Goal: Task Accomplishment & Management: Complete application form

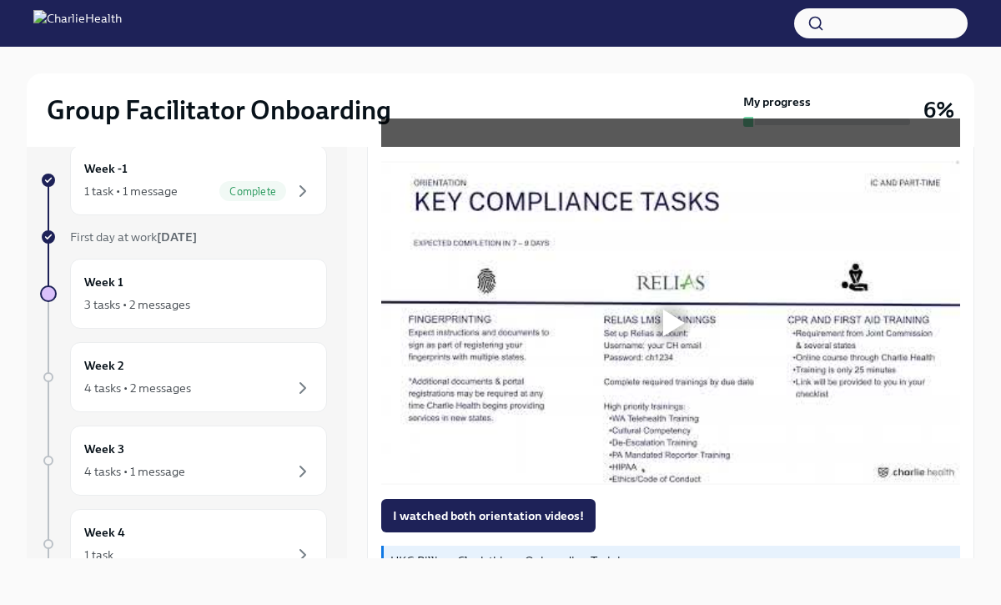
scroll to position [1125, 0]
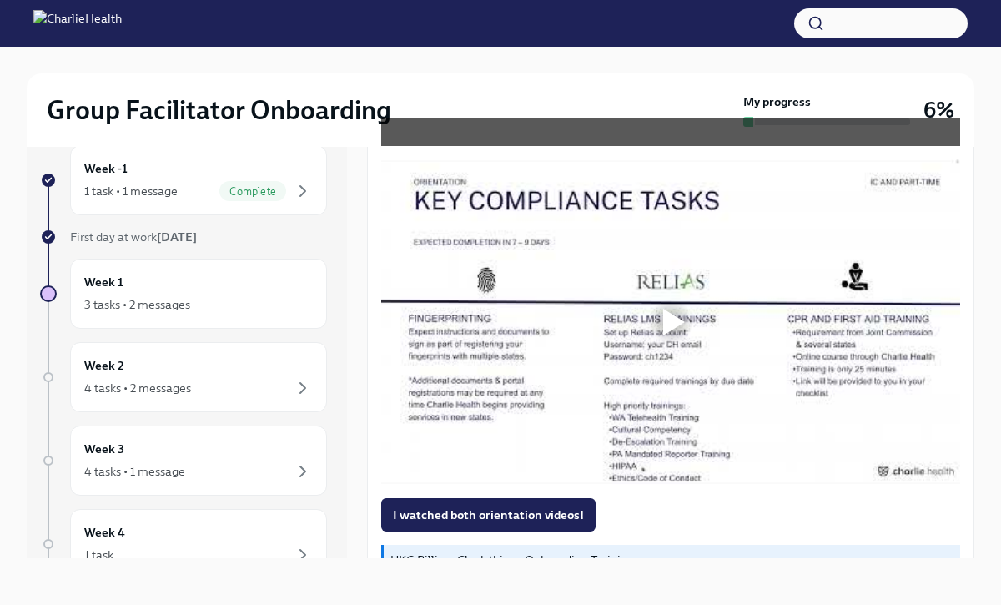
click at [665, 325] on div at bounding box center [674, 322] width 22 height 27
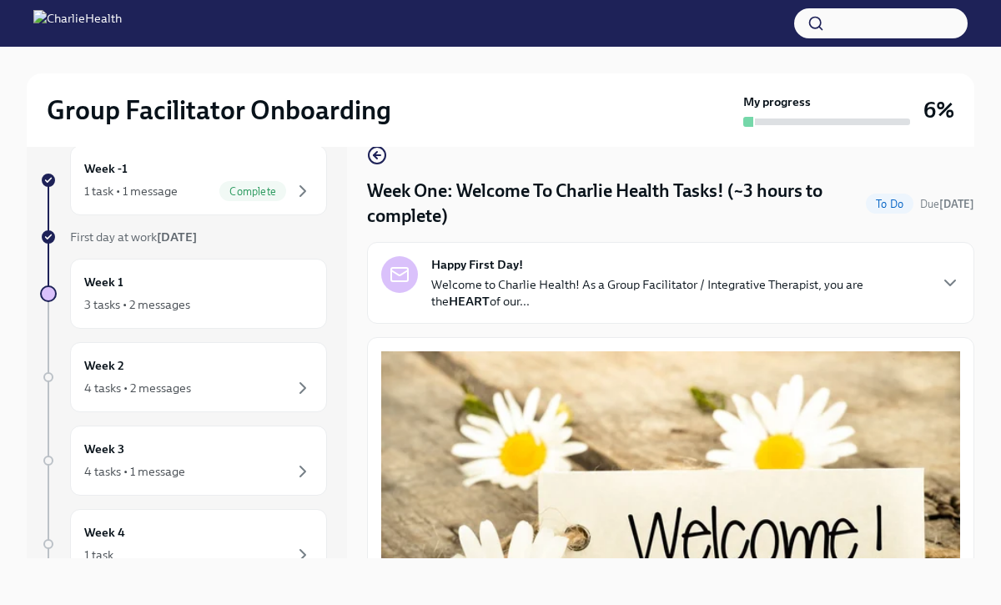
scroll to position [1, 0]
click at [188, 177] on div "Week -1 1 task • 1 message Complete" at bounding box center [198, 180] width 229 height 42
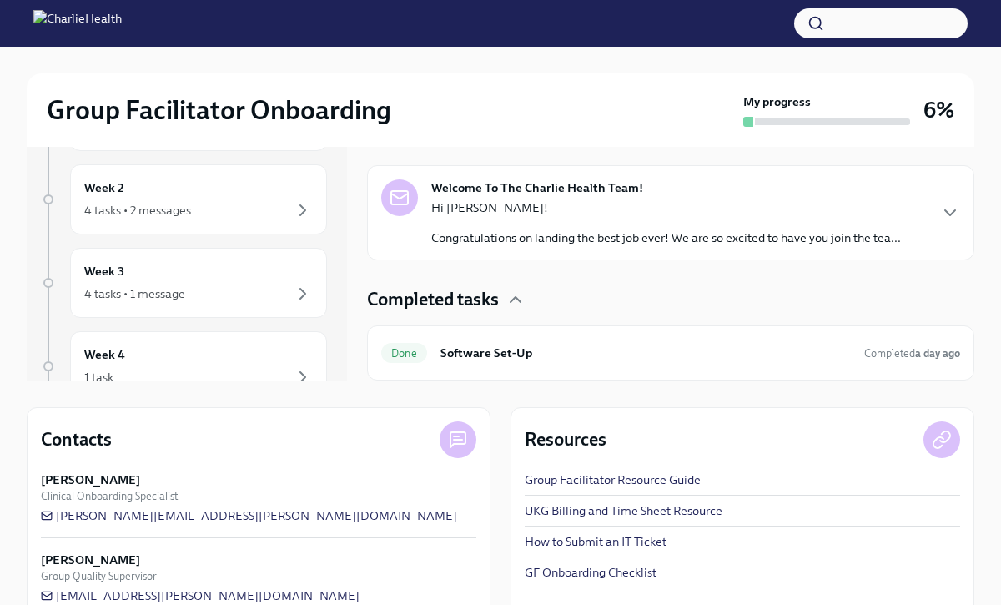
scroll to position [239, 0]
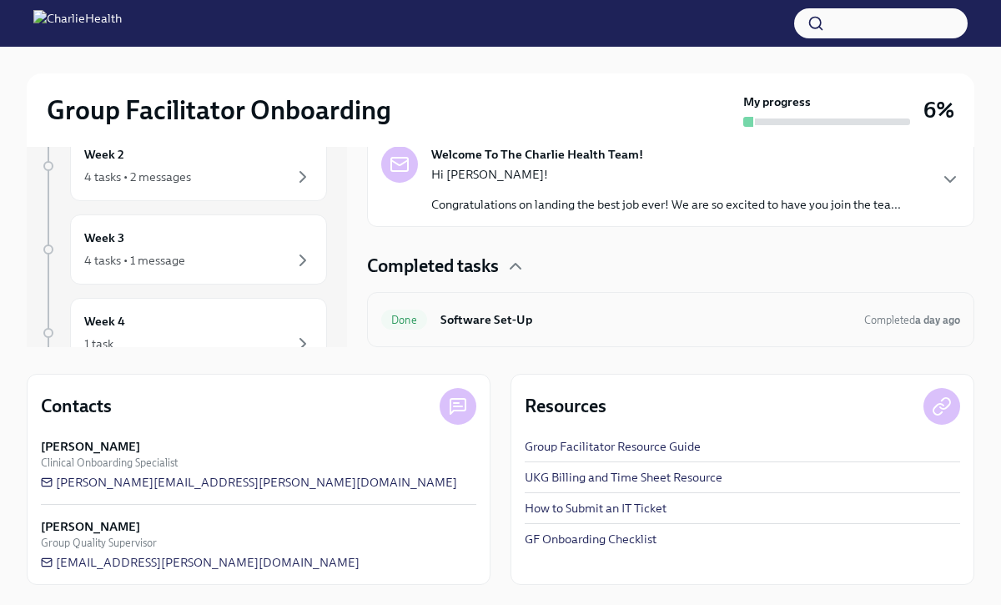
click at [606, 304] on div "Done Software Set-Up Completed a day ago" at bounding box center [670, 319] width 607 height 55
click at [605, 346] on div "Done Software Set-Up Completed a day ago" at bounding box center [670, 319] width 607 height 55
click at [601, 327] on h6 "Software Set-Up" at bounding box center [645, 319] width 410 height 18
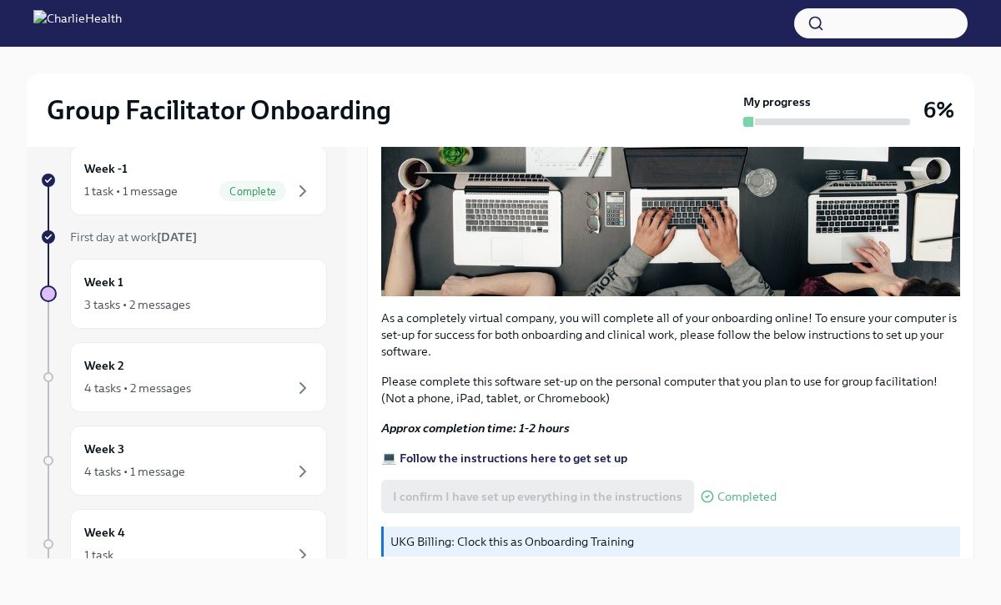
scroll to position [495, 0]
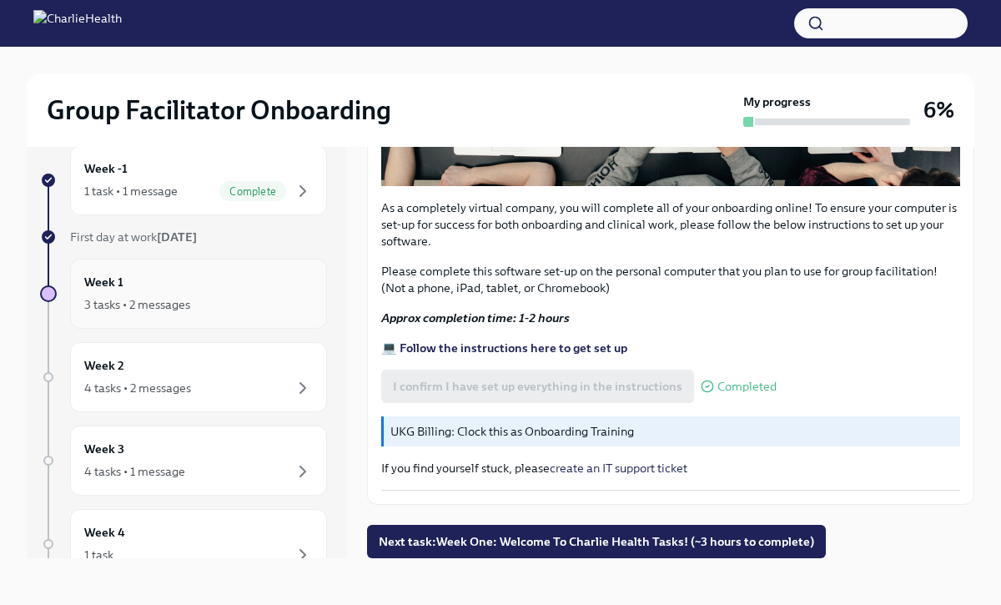
click at [231, 286] on div "Week 1 3 tasks • 2 messages" at bounding box center [198, 294] width 229 height 42
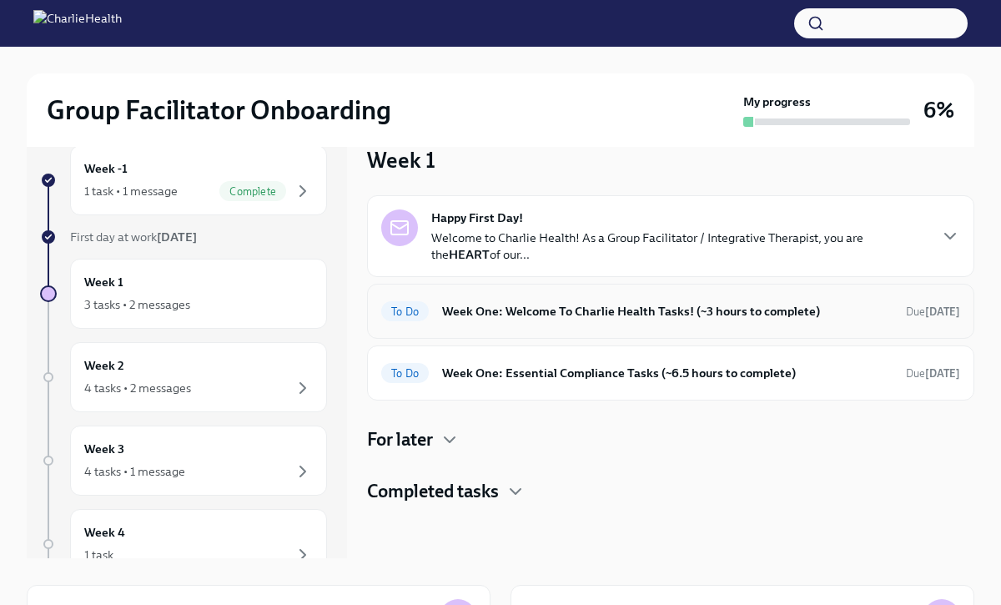
click at [540, 306] on h6 "Week One: Welcome To Charlie Health Tasks! (~3 hours to complete)" at bounding box center [667, 311] width 450 height 18
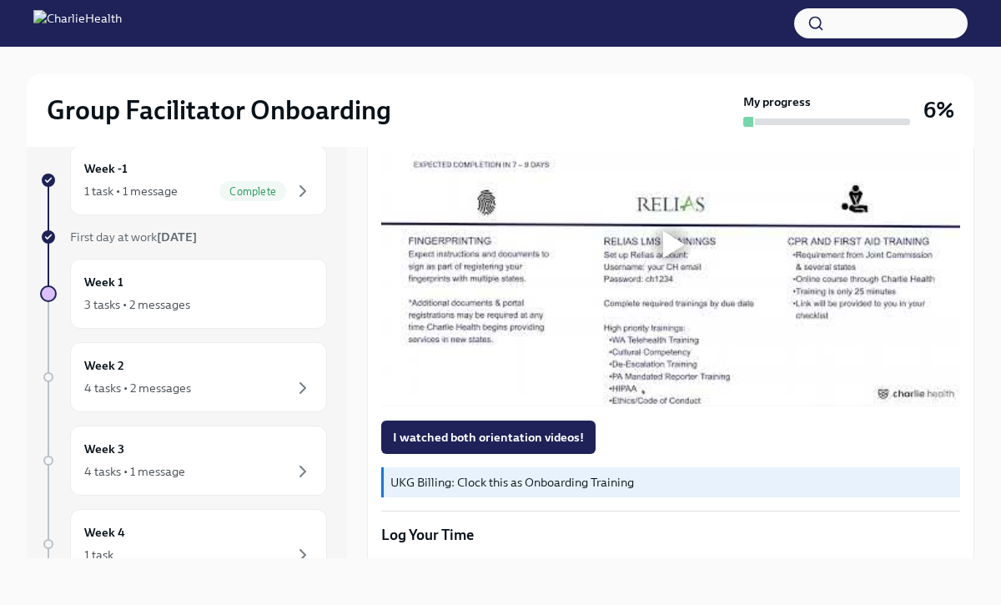
scroll to position [1219, 0]
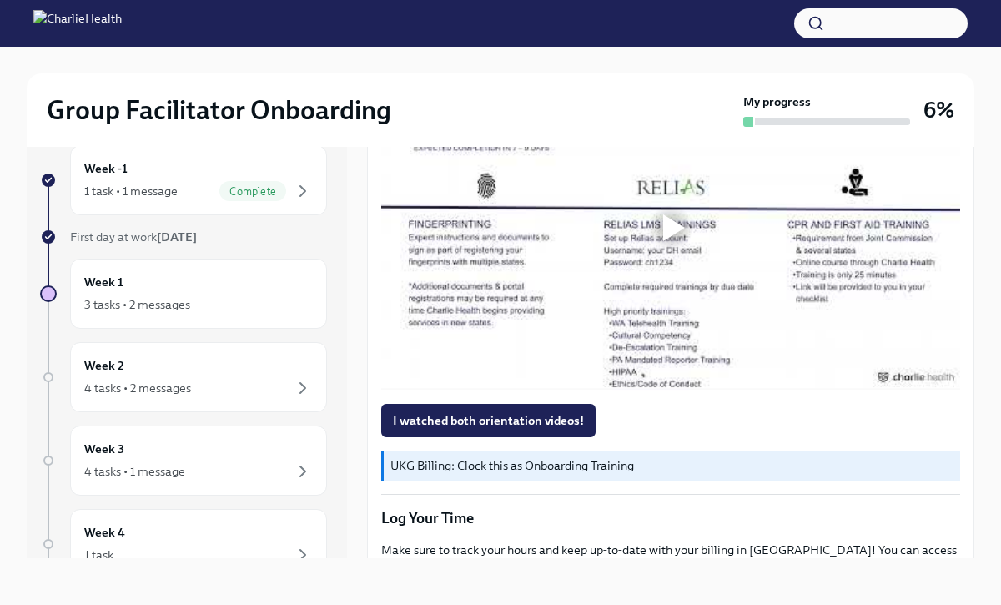
click at [668, 237] on div at bounding box center [674, 227] width 22 height 27
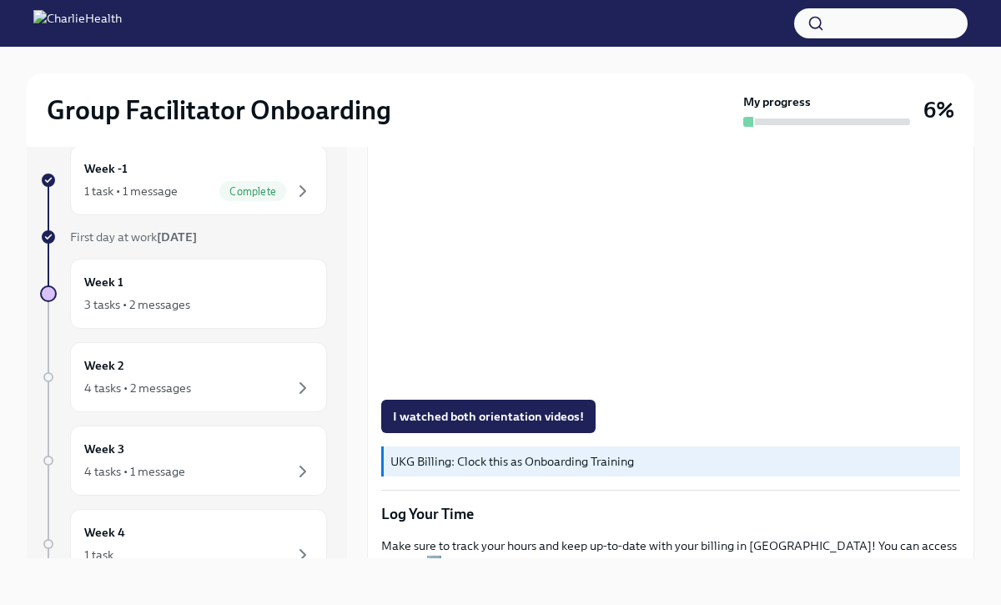
scroll to position [1221, 0]
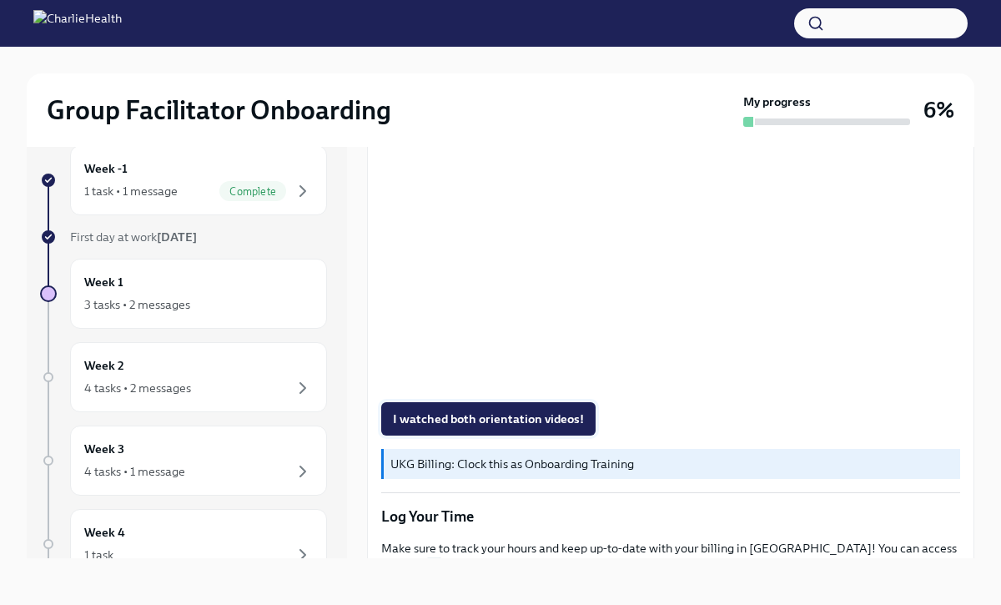
click at [531, 412] on span "I watched both orientation videos!" at bounding box center [488, 418] width 191 height 17
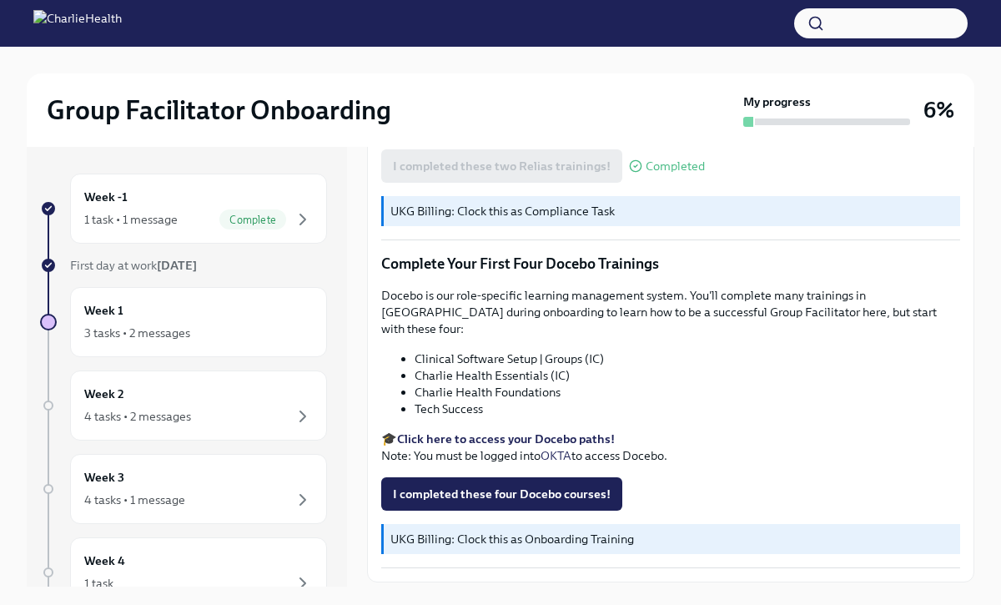
scroll to position [2073, 0]
